Goal: Find specific page/section

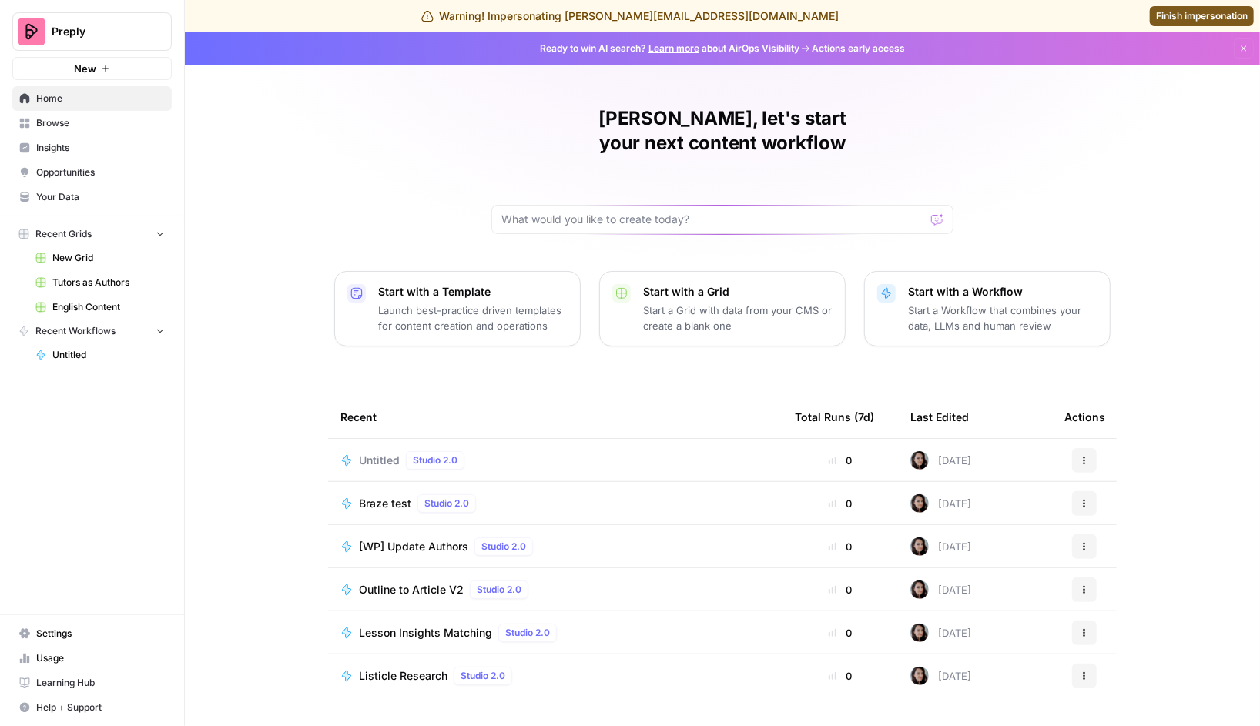
click at [1186, 15] on span "Finish impersonation" at bounding box center [1202, 16] width 92 height 14
